Goal: Task Accomplishment & Management: Manage account settings

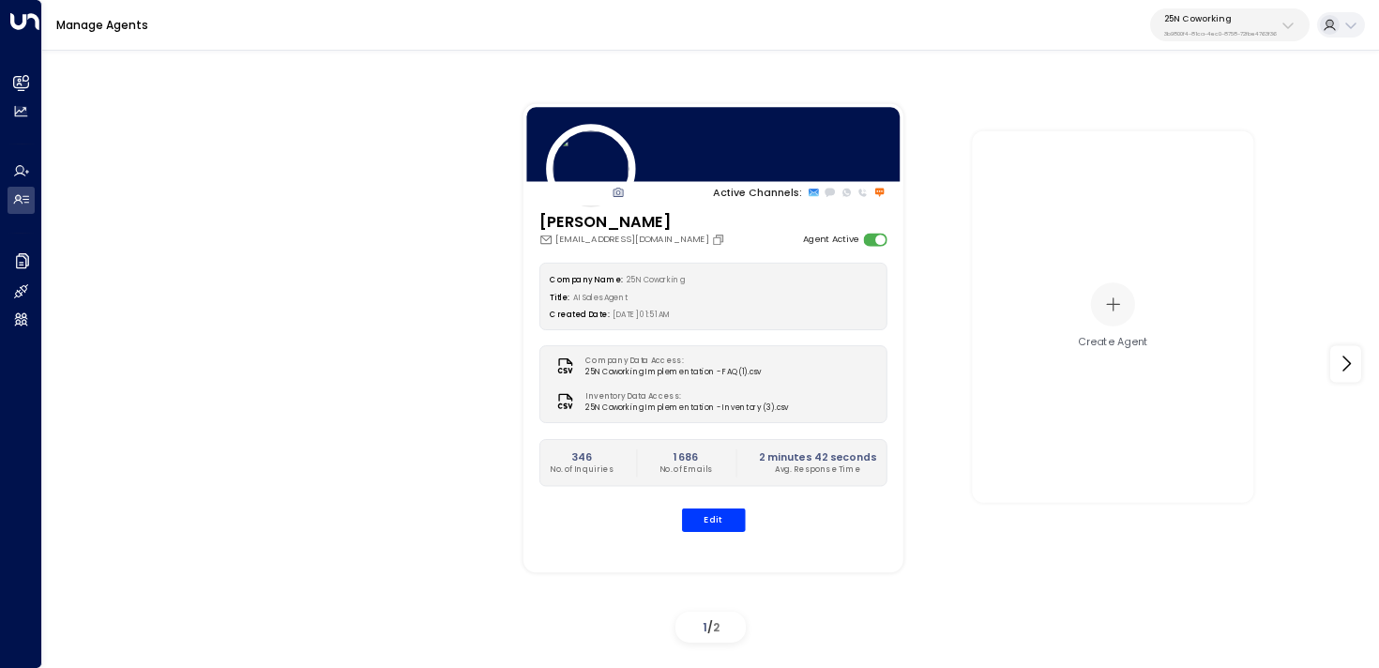
click at [922, 84] on div "Active Channels: [PERSON_NAME] [PERSON_NAME][EMAIL_ADDRESS][DOMAIN_NAME] Agent …" at bounding box center [1135, 338] width 1267 height 521
click at [1189, 36] on p "3b9800f4-81ca-4ec0-8758-72fbe4763f36" at bounding box center [1221, 34] width 113 height 8
type input "*****"
click at [1199, 131] on span "ID: d62b4f3b-a803-4355-9bc8-4e5b658db589" at bounding box center [1259, 136] width 203 height 13
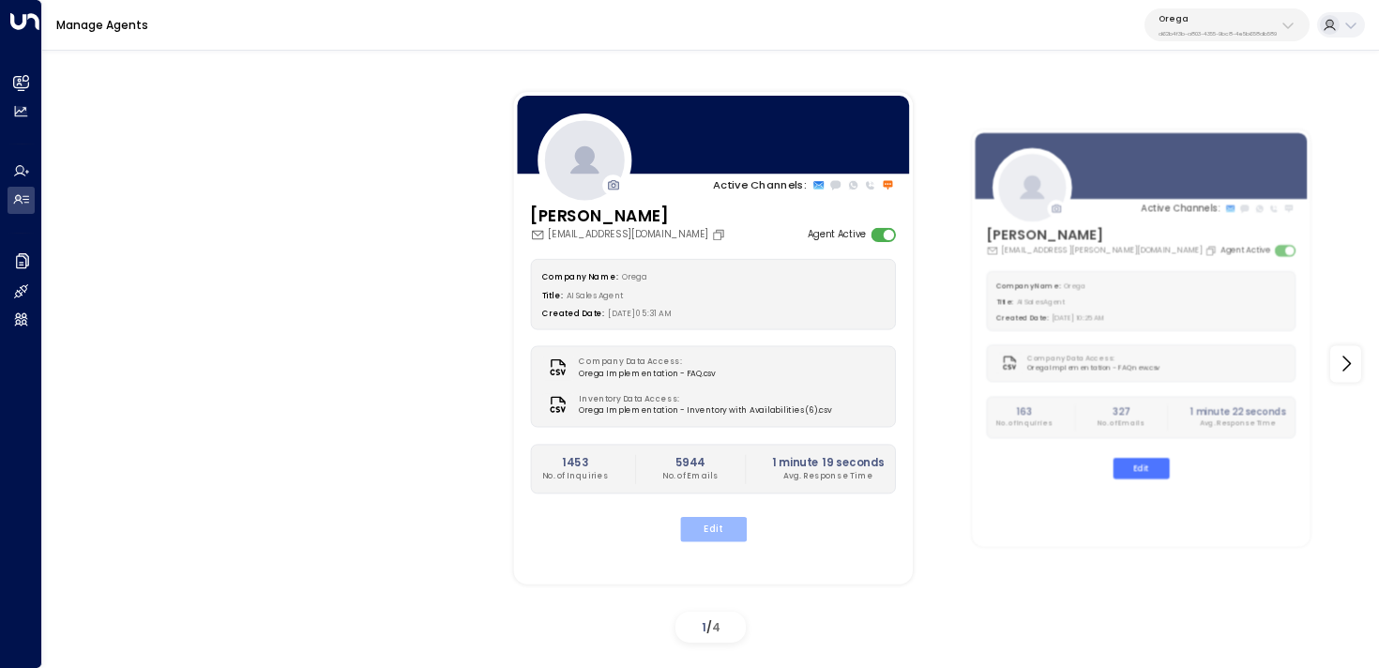
click at [739, 530] on button "Edit" at bounding box center [712, 529] width 67 height 24
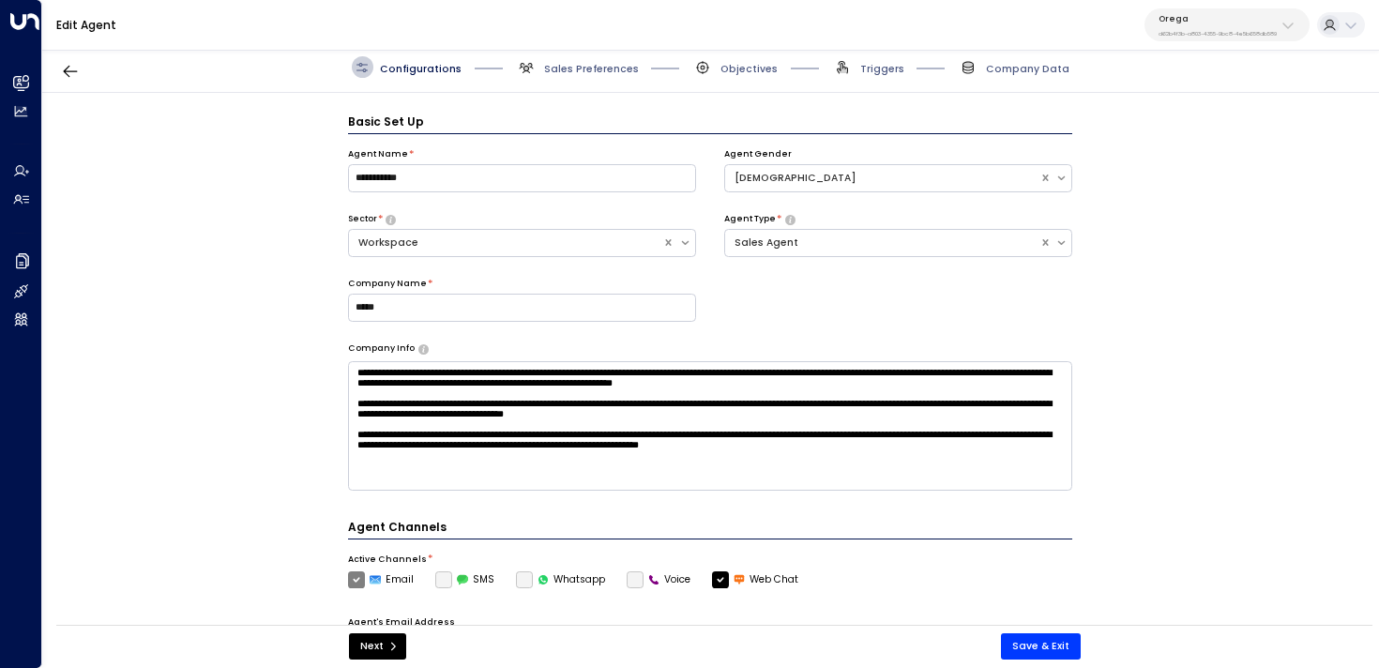
scroll to position [21, 0]
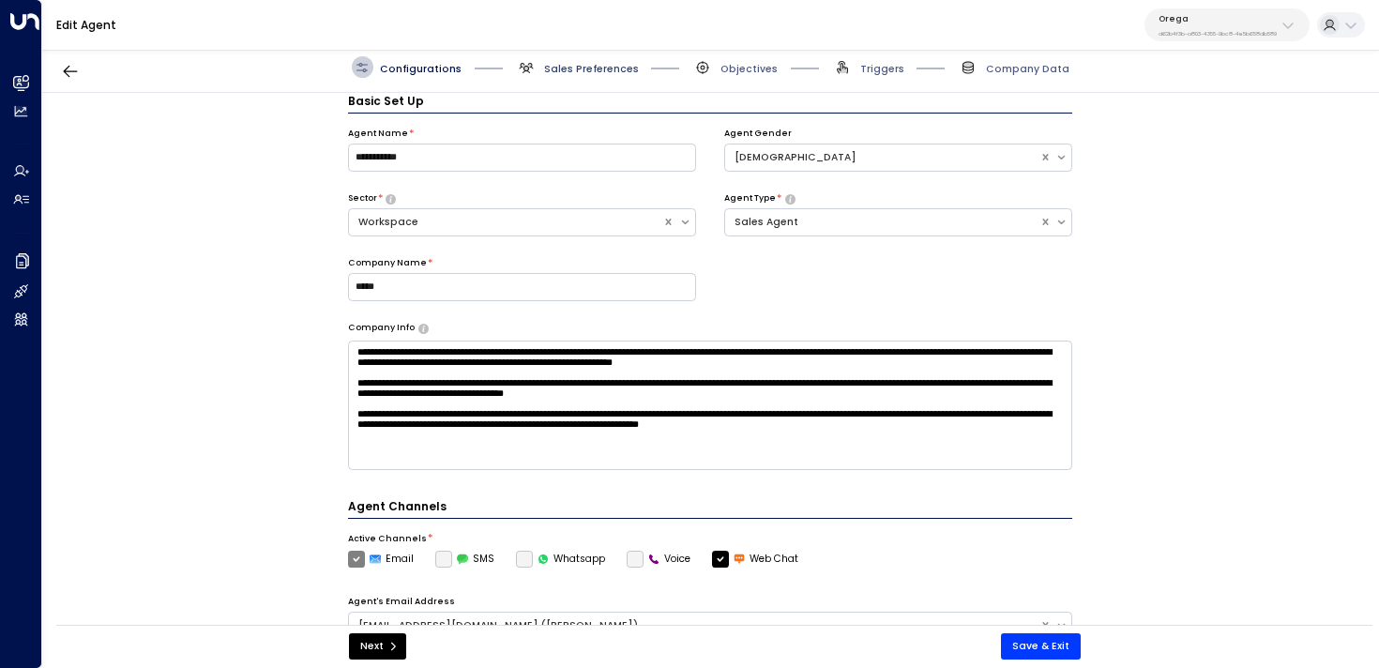
click at [584, 62] on span "Sales Preferences" at bounding box center [591, 69] width 95 height 14
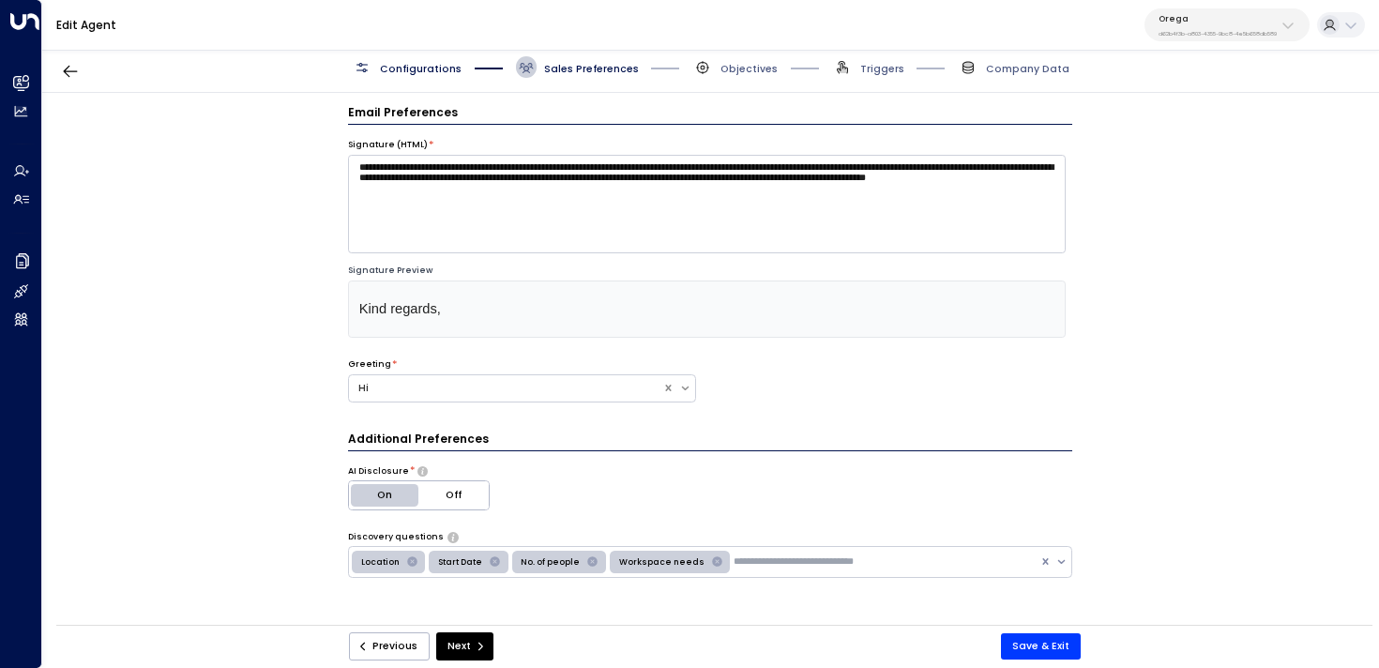
scroll to position [0, 0]
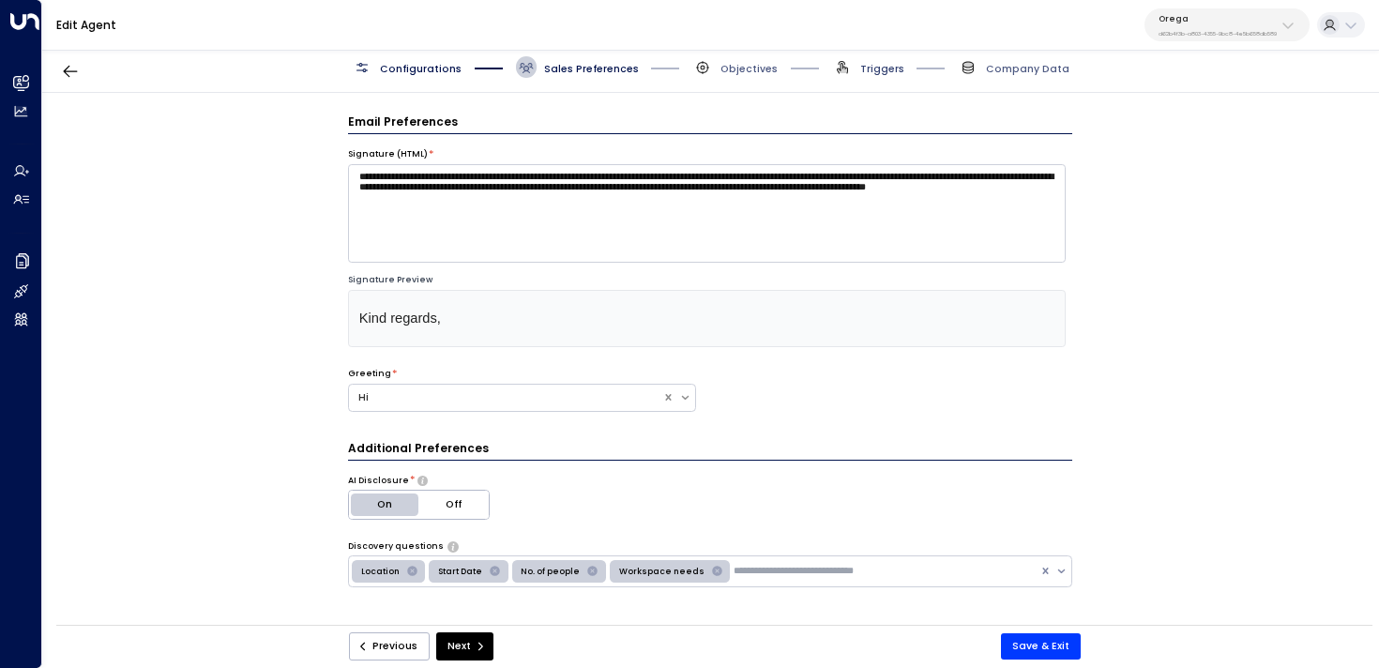
click at [875, 74] on span "Triggers" at bounding box center [883, 69] width 44 height 14
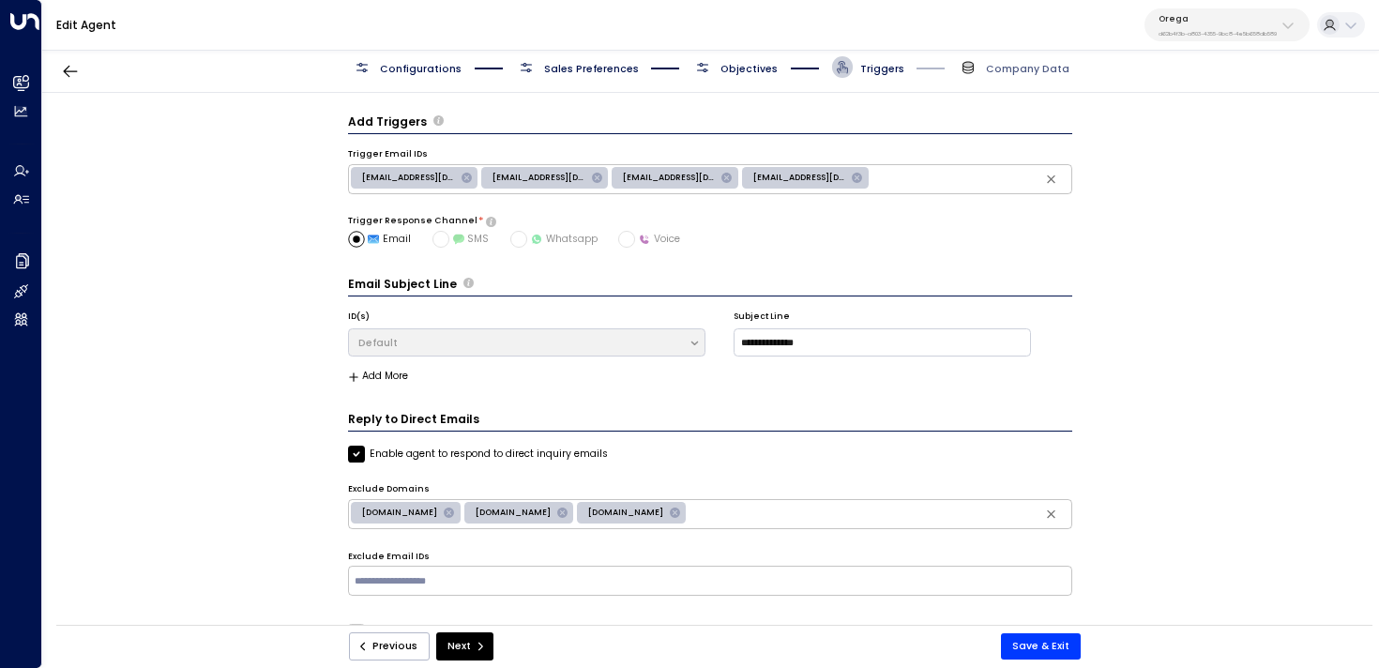
click at [759, 65] on span "Objectives" at bounding box center [749, 69] width 57 height 14
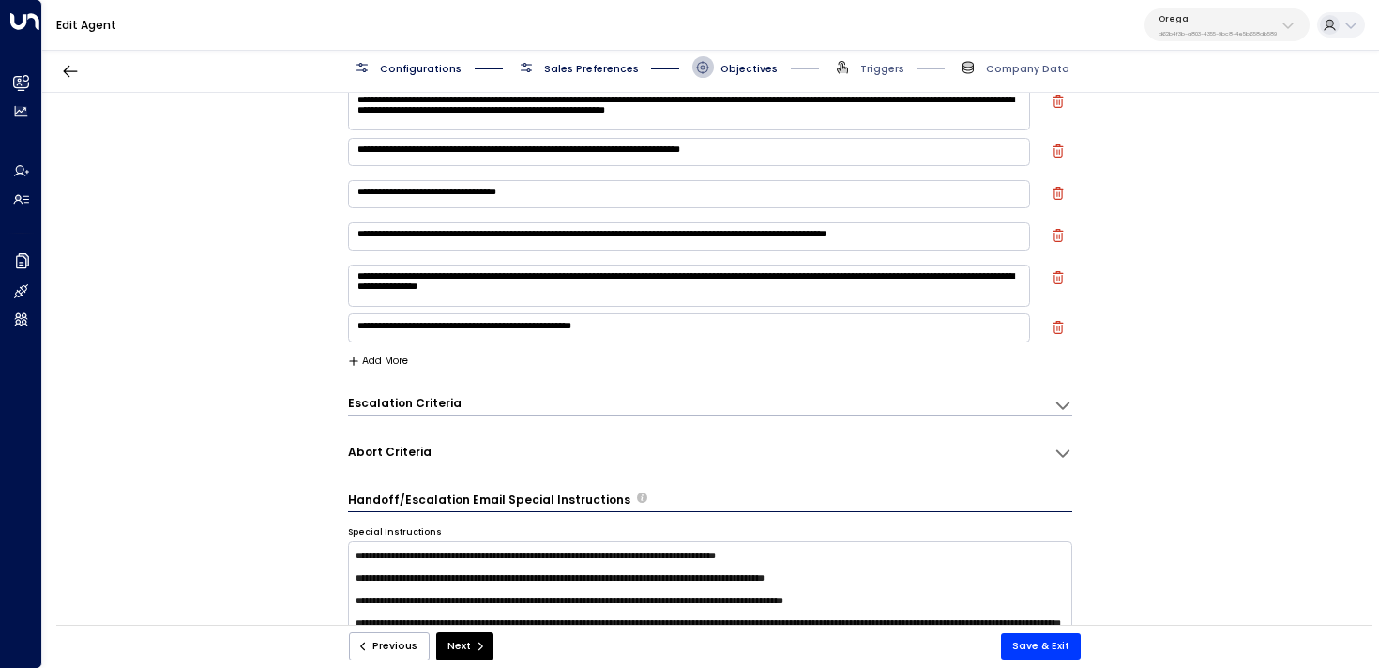
scroll to position [52, 0]
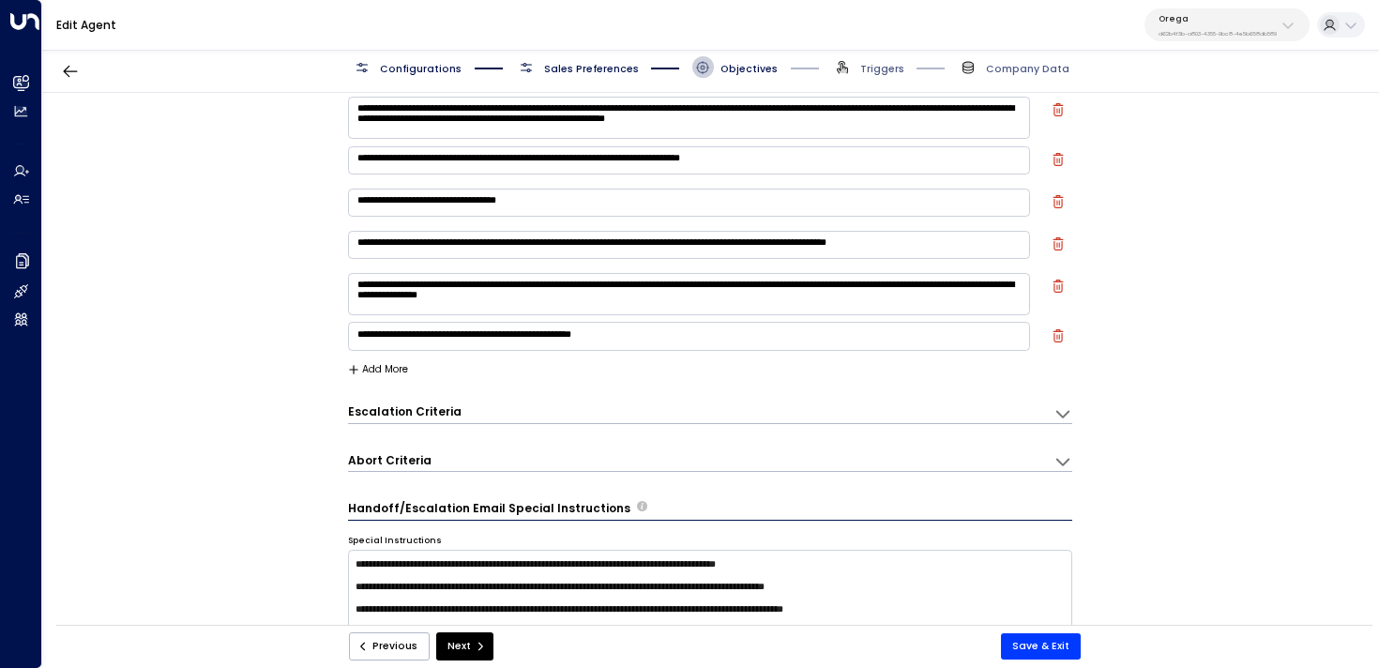
click at [547, 417] on div "Escalation Criteria Reset" at bounding box center [694, 412] width 692 height 16
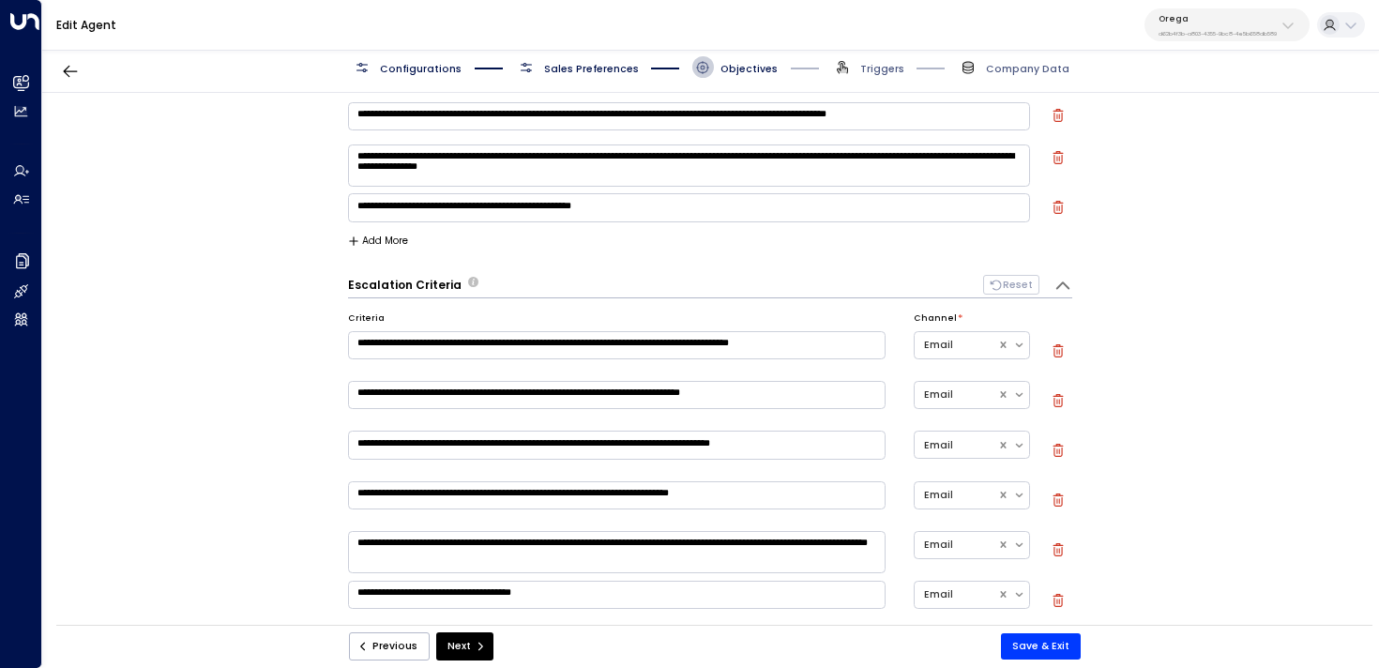
scroll to position [184, 0]
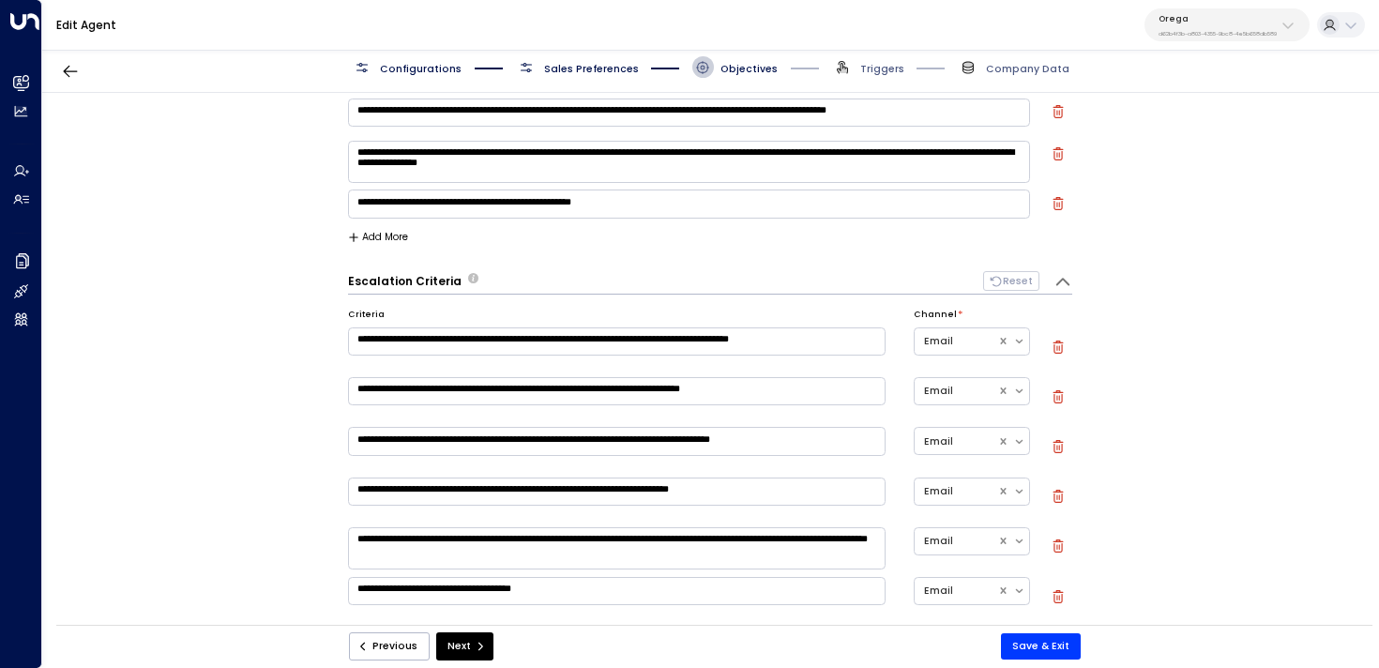
click at [848, 434] on textarea "**********" at bounding box center [617, 441] width 538 height 28
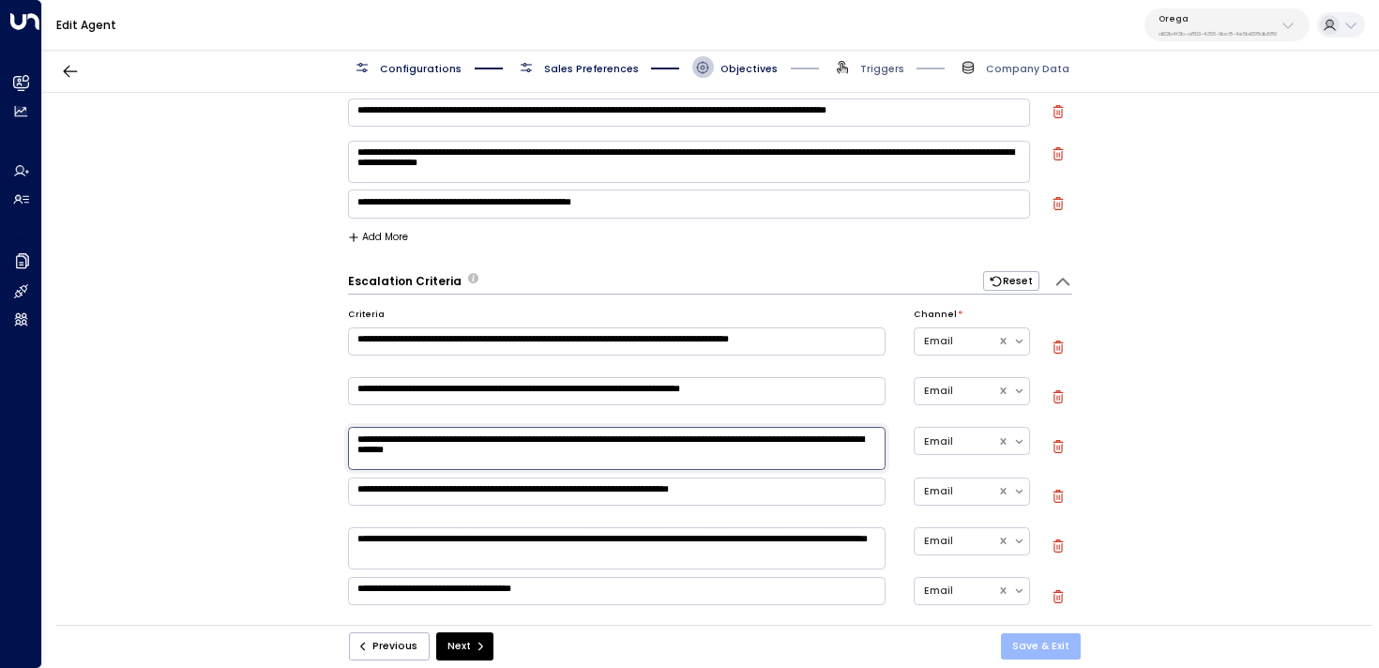
type textarea "**********"
click at [1060, 643] on button "Save & Exit" at bounding box center [1041, 646] width 80 height 26
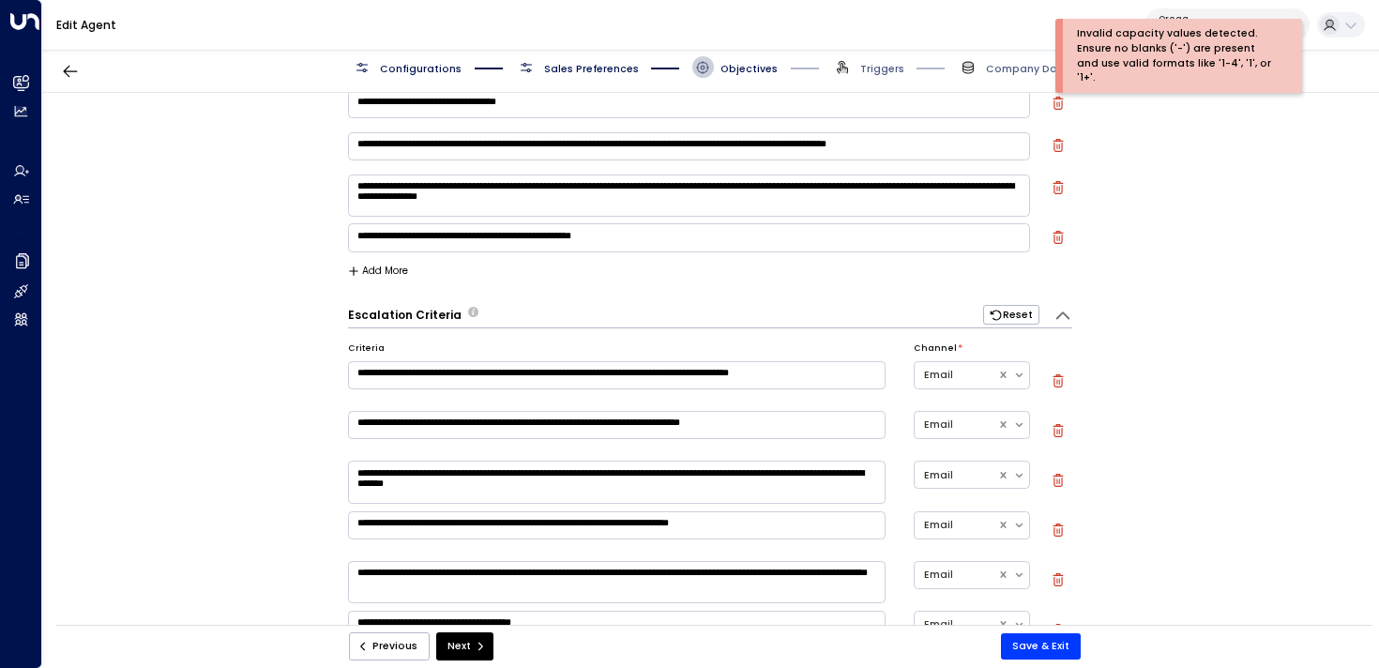
scroll to position [0, 0]
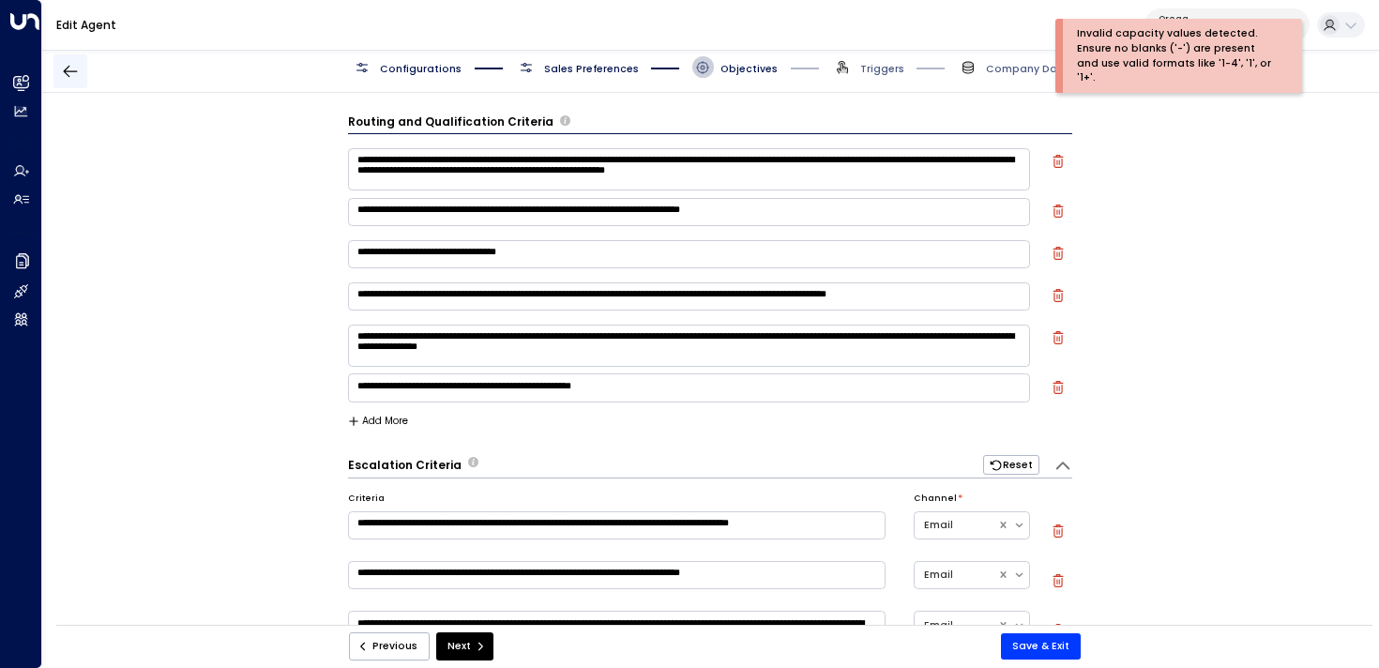
click at [61, 68] on icon "button" at bounding box center [70, 71] width 19 height 19
